Goal: Transaction & Acquisition: Purchase product/service

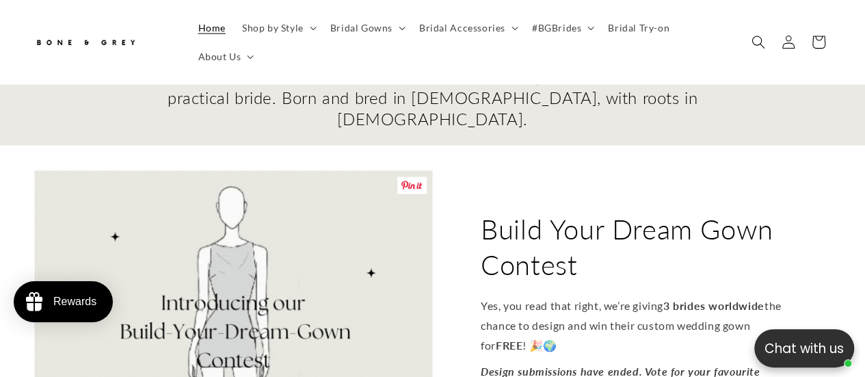
scroll to position [1573, 0]
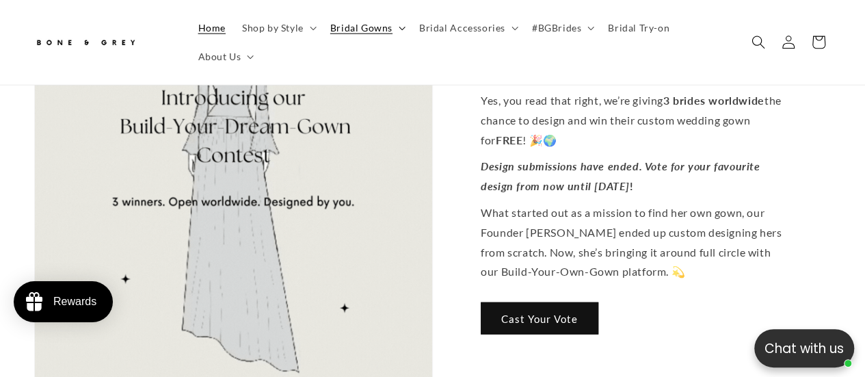
click at [407, 31] on summary "Bridal Gowns" at bounding box center [366, 28] width 89 height 29
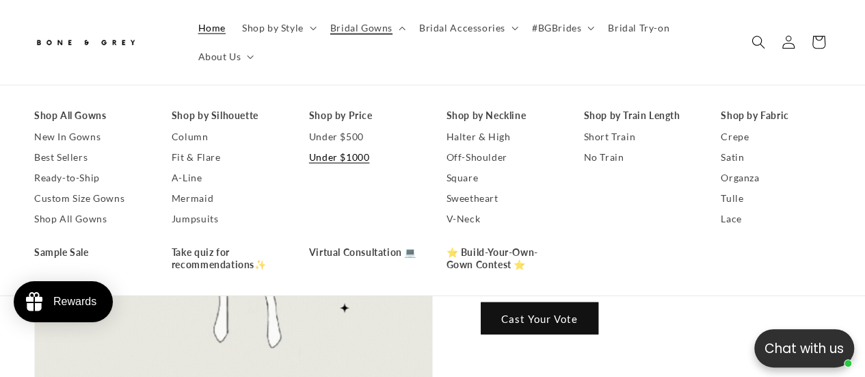
scroll to position [0, 284]
click at [189, 157] on link "Fit & Flare" at bounding box center [227, 157] width 110 height 21
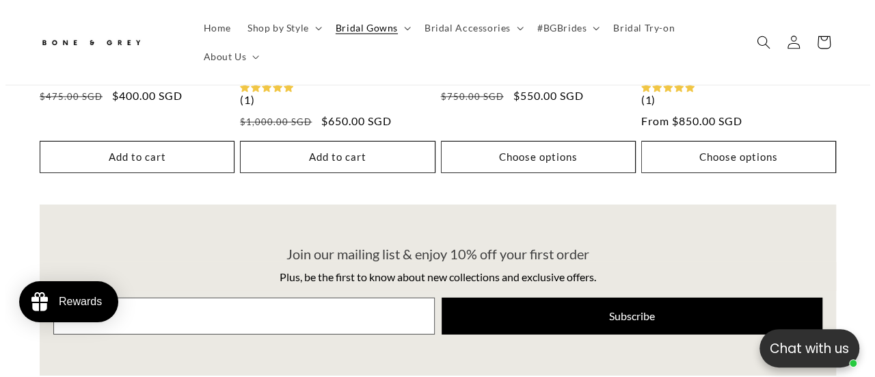
scroll to position [0, 577]
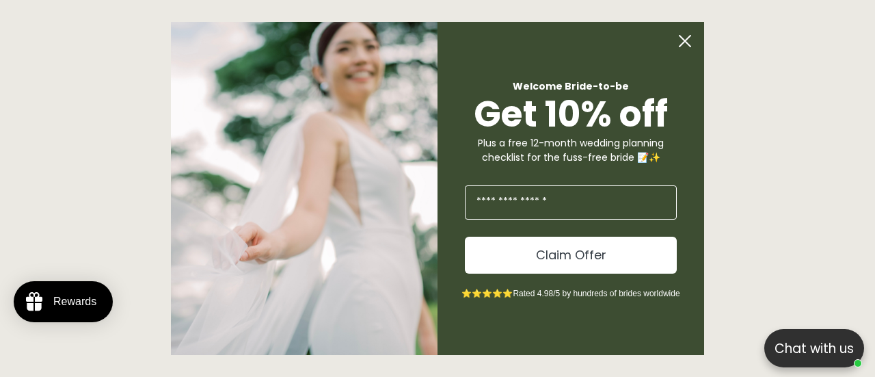
click at [682, 34] on circle "Close dialog" at bounding box center [685, 41] width 26 height 26
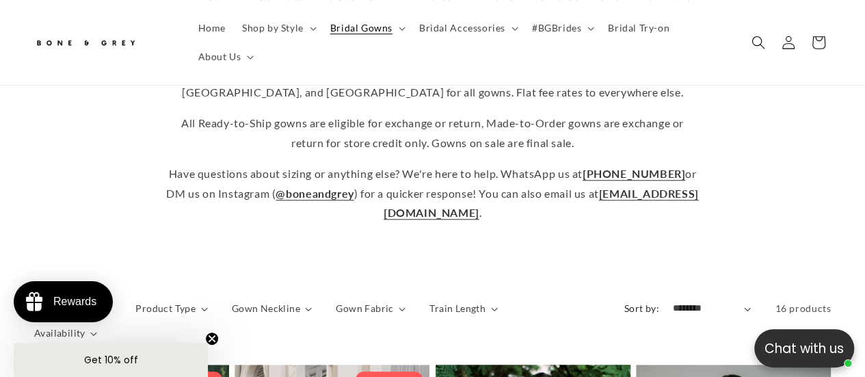
scroll to position [547, 0]
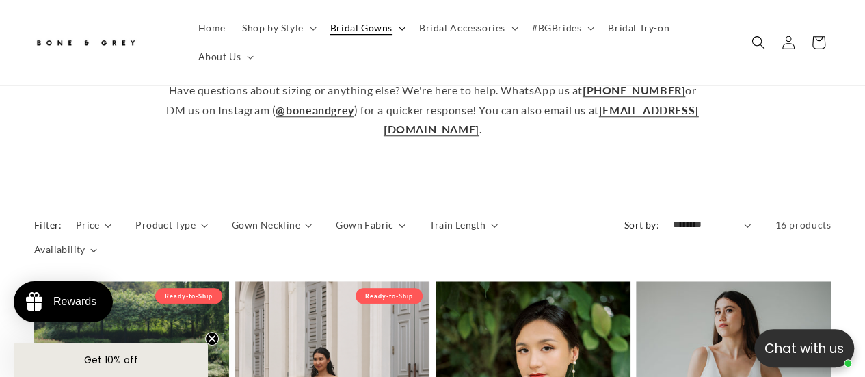
click at [383, 27] on span "Bridal Gowns" at bounding box center [361, 28] width 62 height 12
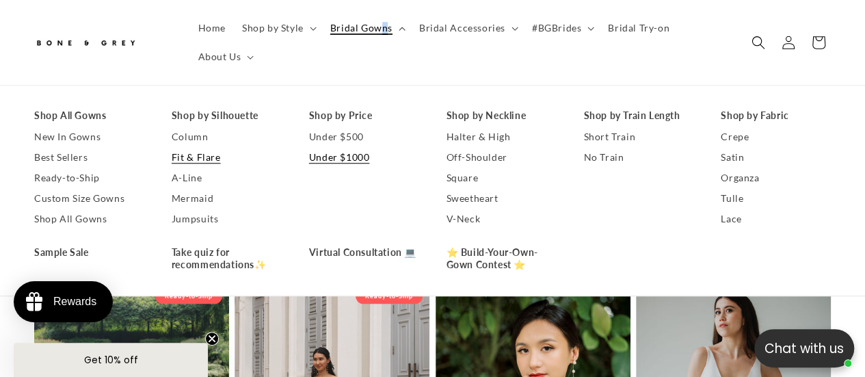
scroll to position [0, 568]
click at [338, 158] on link "Under $1000" at bounding box center [364, 157] width 110 height 21
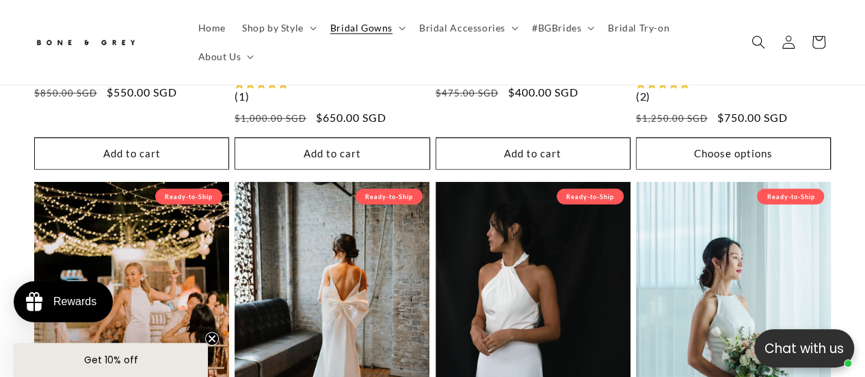
scroll to position [0, 568]
